Goal: Transaction & Acquisition: Obtain resource

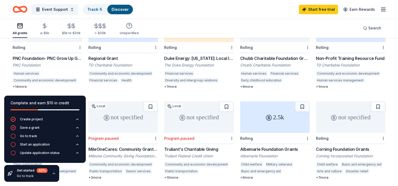
scroll to position [83, 0]
click at [53, 175] on icon "button" at bounding box center [54, 173] width 4 height 4
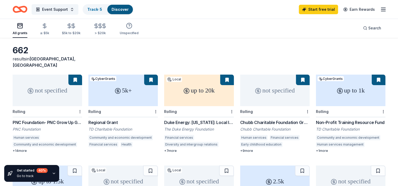
scroll to position [20, 0]
click at [198, 119] on div "Duke Energy: [US_STATE]: Local Impact Grants" at bounding box center [198, 122] width 69 height 6
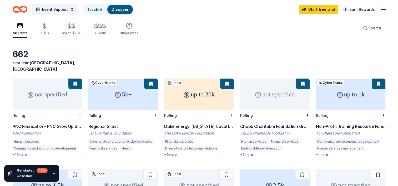
scroll to position [17, 0]
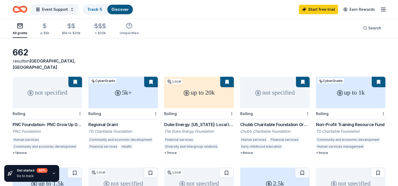
click at [56, 121] on div "PNC Foundation- PNC Grow Up Great" at bounding box center [47, 124] width 69 height 6
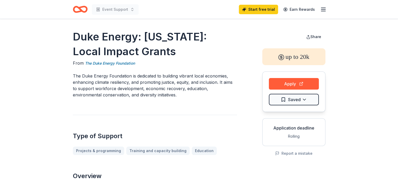
drag, startPoint x: 283, startPoint y: 83, endPoint x: 263, endPoint y: 91, distance: 22.3
click at [263, 91] on div "Apply Saved" at bounding box center [293, 91] width 63 height 40
click at [285, 86] on button "Apply" at bounding box center [294, 84] width 50 height 12
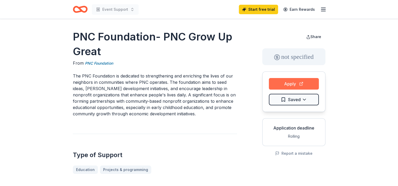
click at [297, 89] on button "Apply" at bounding box center [294, 84] width 50 height 12
click at [294, 81] on button "Apply" at bounding box center [294, 84] width 50 height 12
